Goal: Task Accomplishment & Management: Manage account settings

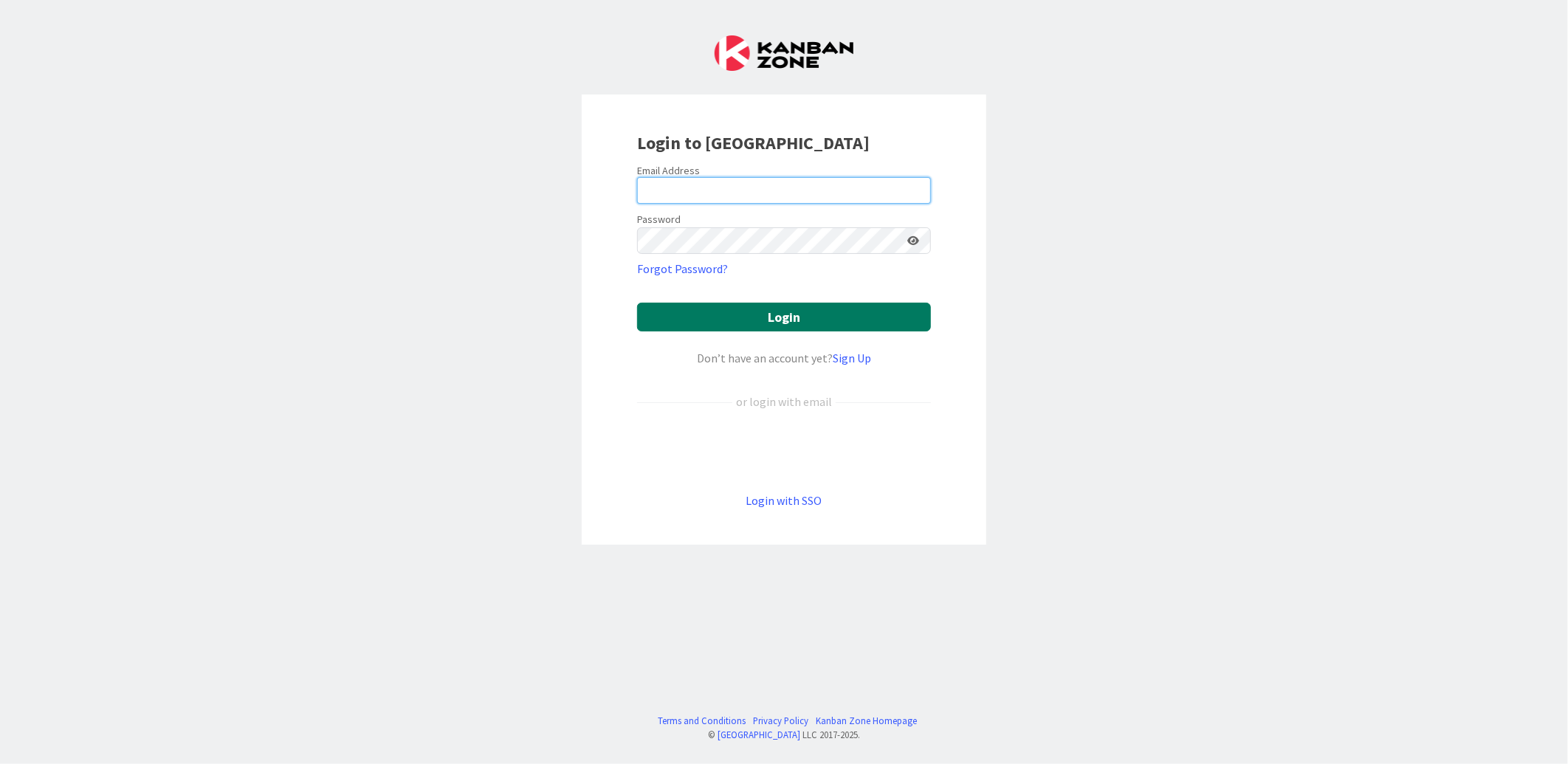
type input "[EMAIL_ADDRESS][DOMAIN_NAME]"
click at [749, 320] on button "Login" at bounding box center [784, 316] width 293 height 29
